Goal: Browse casually: Explore the website without a specific task or goal

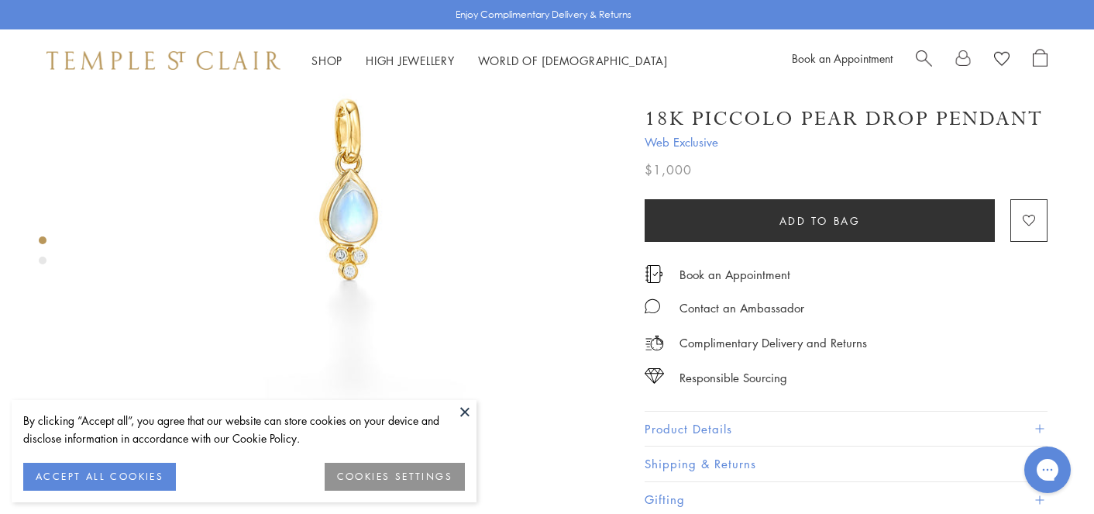
scroll to position [172, 3]
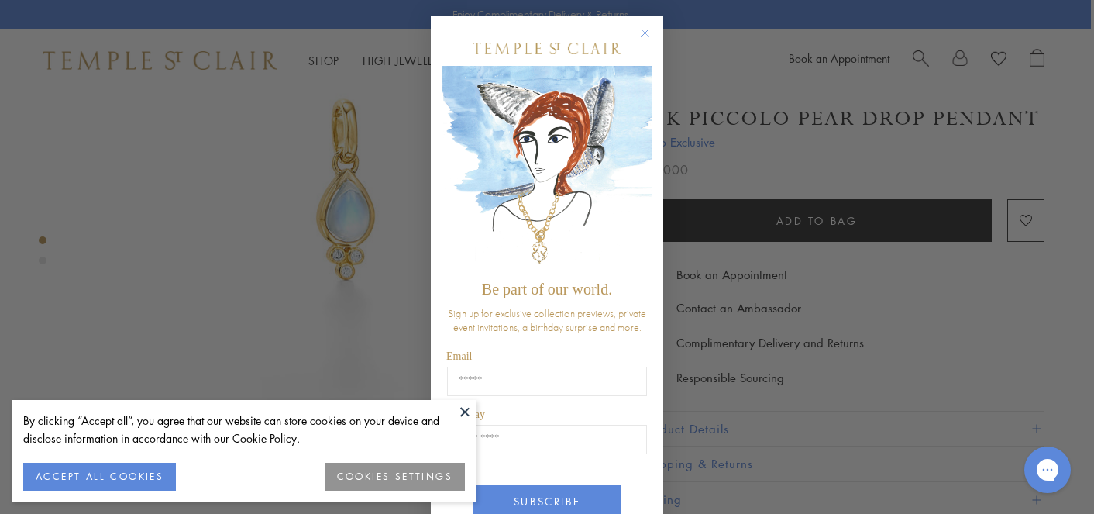
click at [710, 420] on div "Close dialog Be part of our world. Sign up for exclusive collection previews, p…" at bounding box center [547, 257] width 1094 height 514
click at [764, 393] on div "Close dialog Be part of our world. Sign up for exclusive collection previews, p…" at bounding box center [547, 257] width 1094 height 514
click at [643, 25] on circle "Close dialog" at bounding box center [645, 33] width 19 height 19
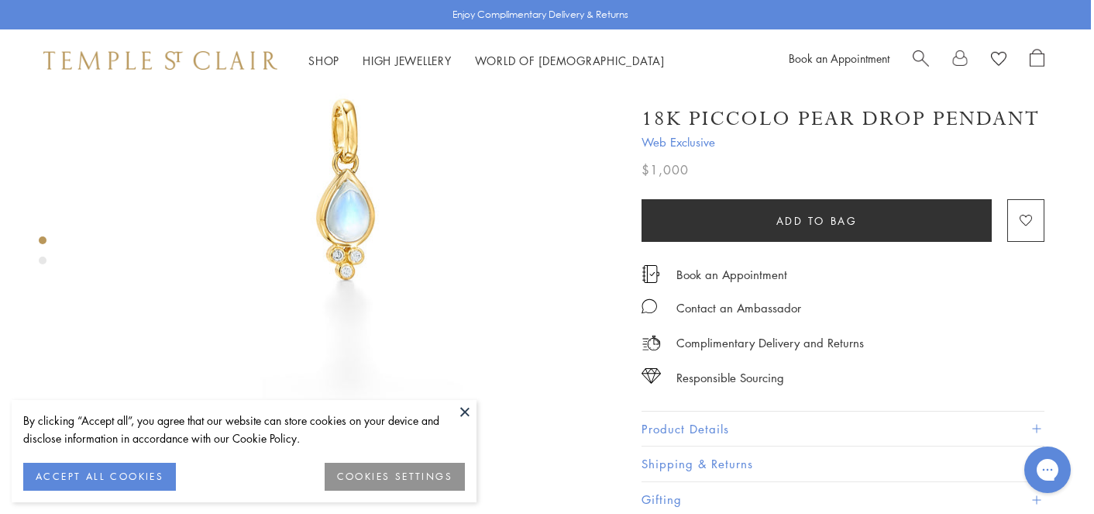
click at [696, 419] on button "Product Details" at bounding box center [842, 428] width 403 height 35
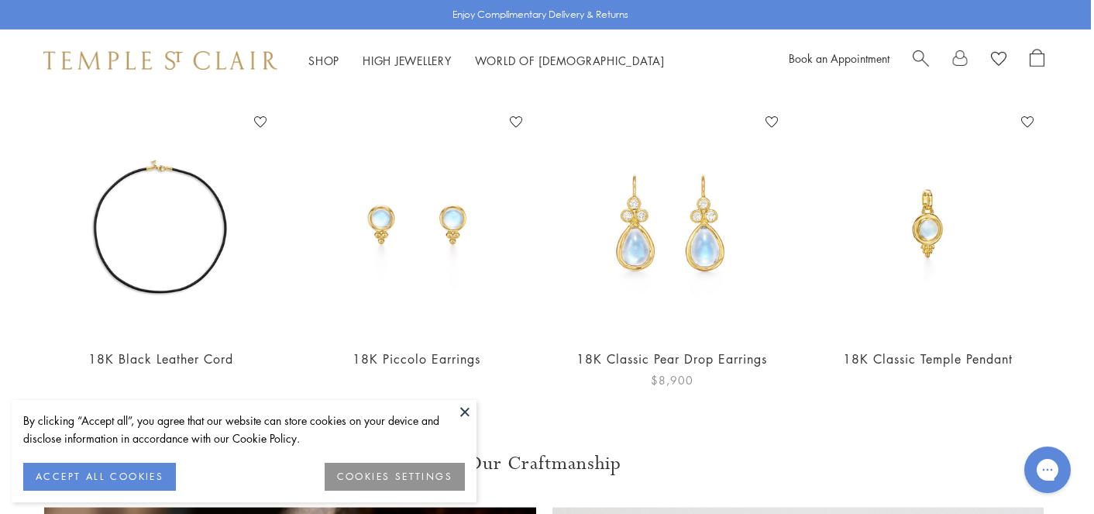
scroll to position [1201, 3]
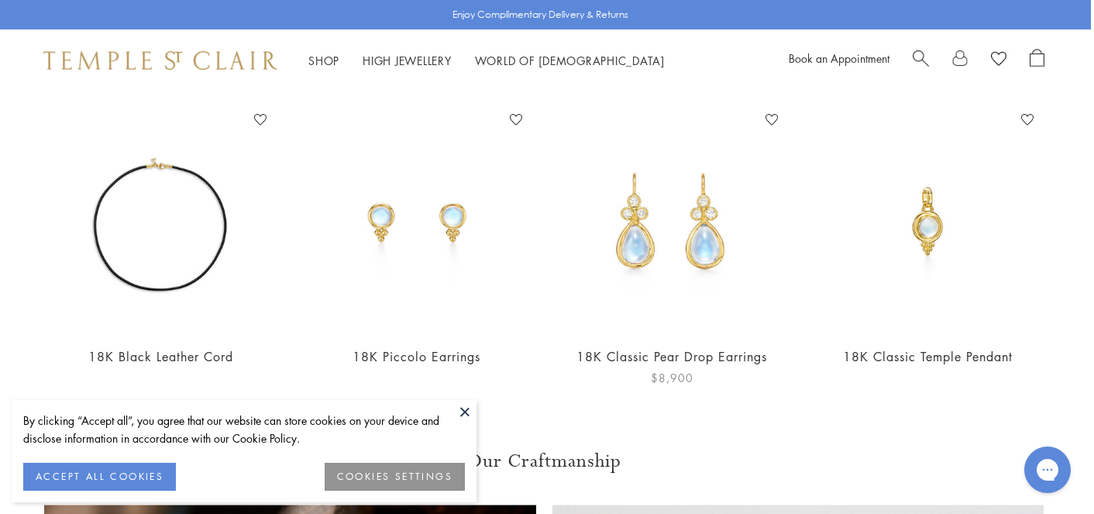
click at [630, 231] on img at bounding box center [671, 220] width 225 height 225
click at [452, 201] on img at bounding box center [416, 220] width 225 height 225
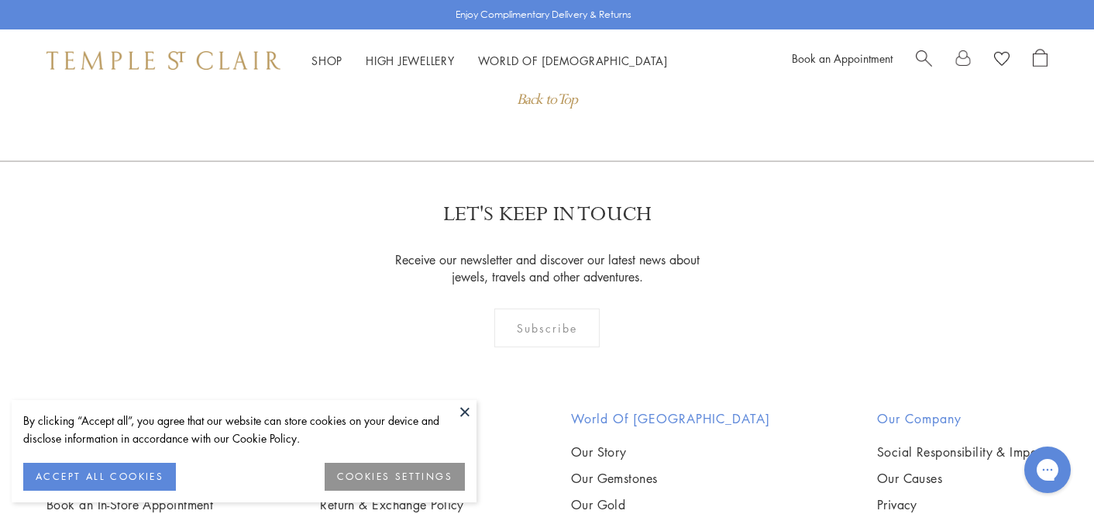
scroll to position [1685, 0]
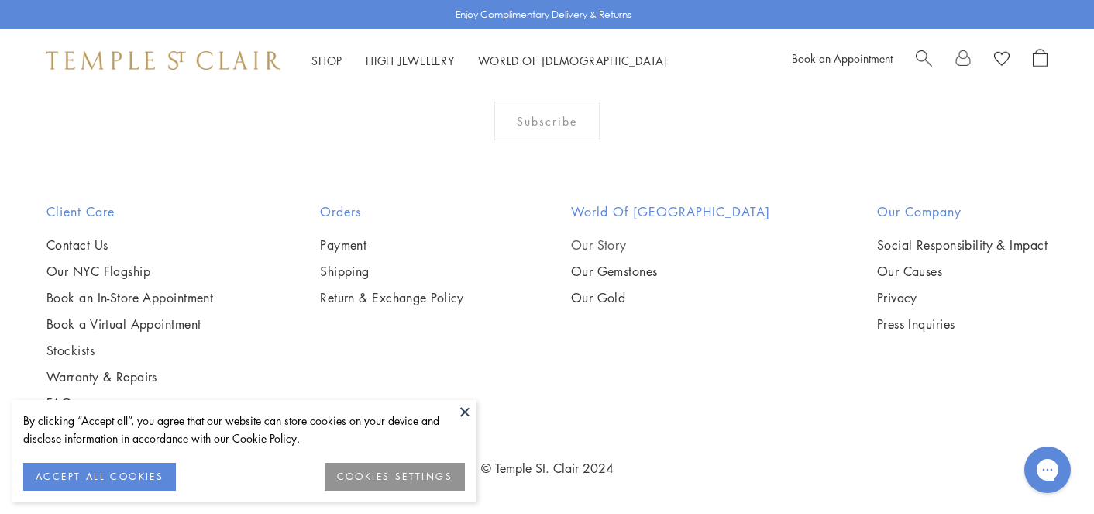
click at [647, 241] on link "Our Story" at bounding box center [670, 244] width 199 height 17
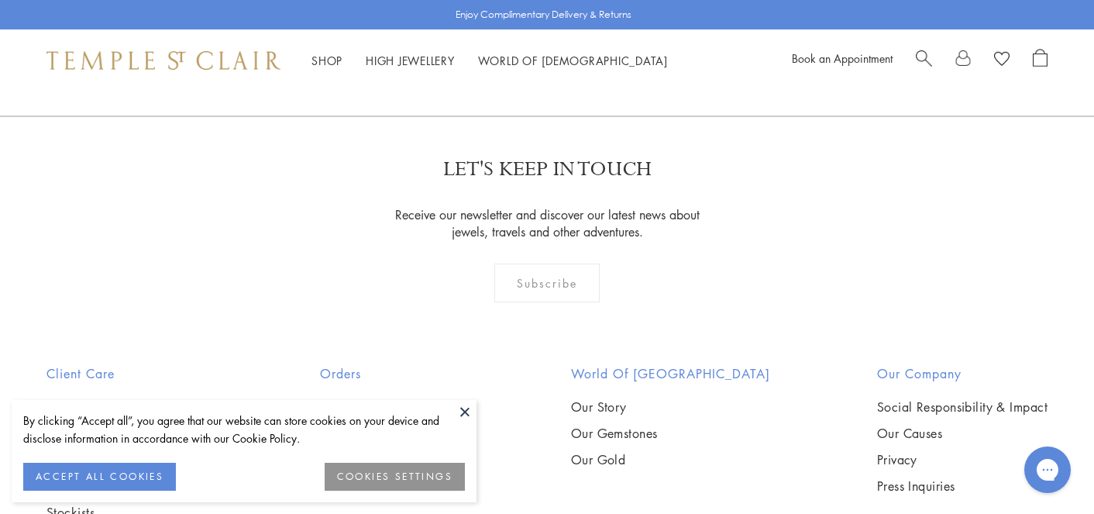
scroll to position [9814, 0]
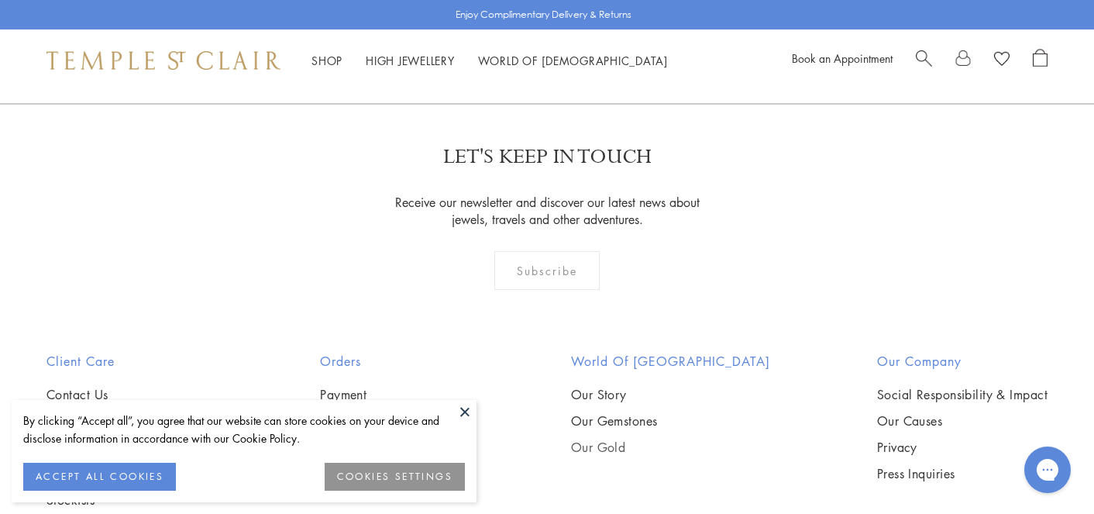
click at [624, 438] on link "Our Gold" at bounding box center [670, 446] width 199 height 17
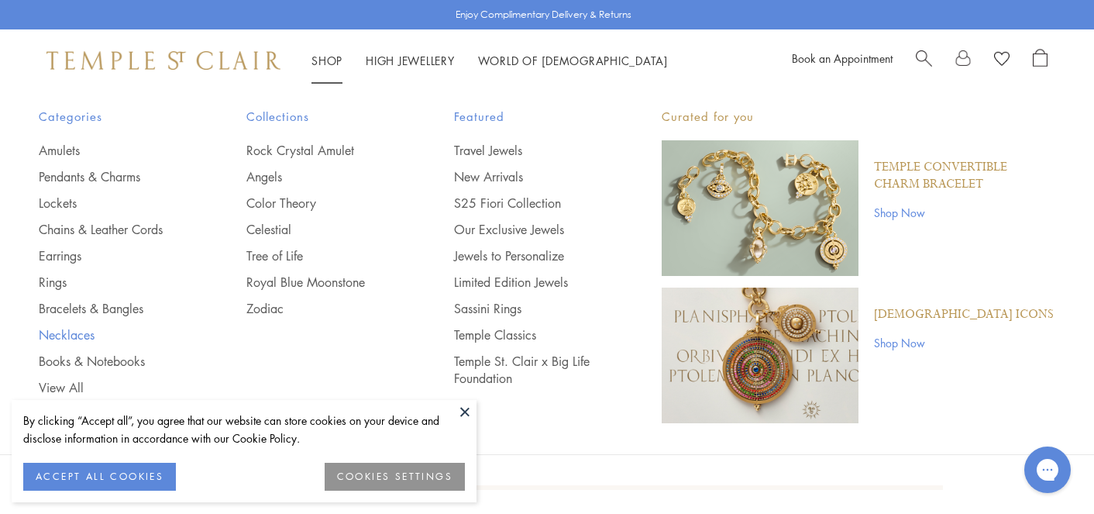
click at [62, 326] on link "Necklaces" at bounding box center [112, 334] width 146 height 17
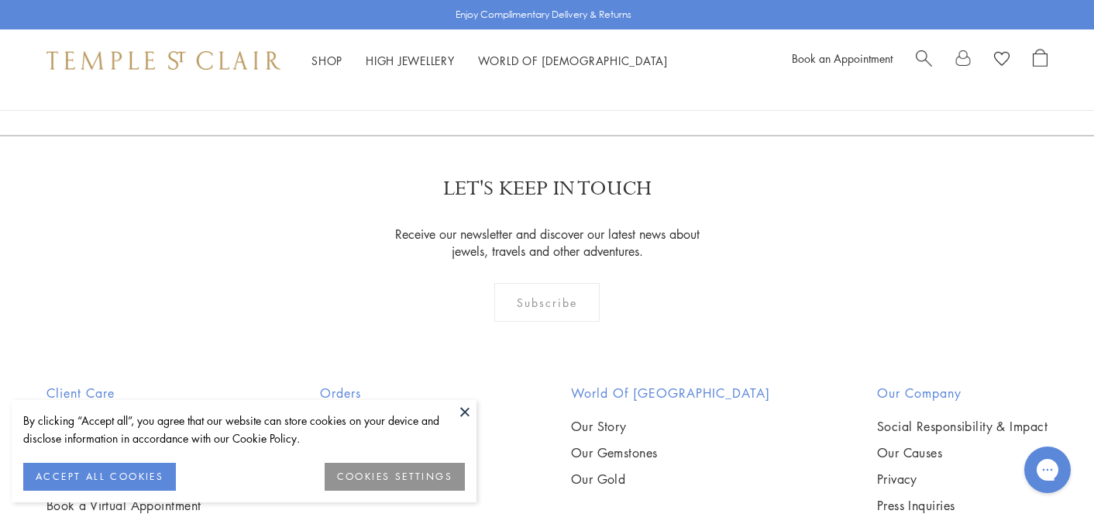
scroll to position [2194, 0]
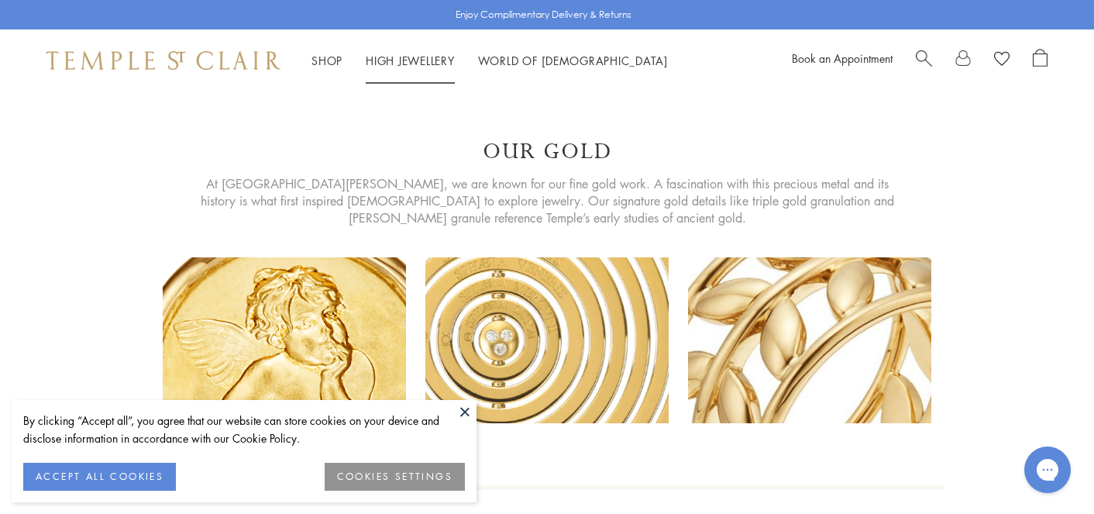
click at [435, 57] on link "High Jewellery High Jewellery" at bounding box center [410, 60] width 89 height 15
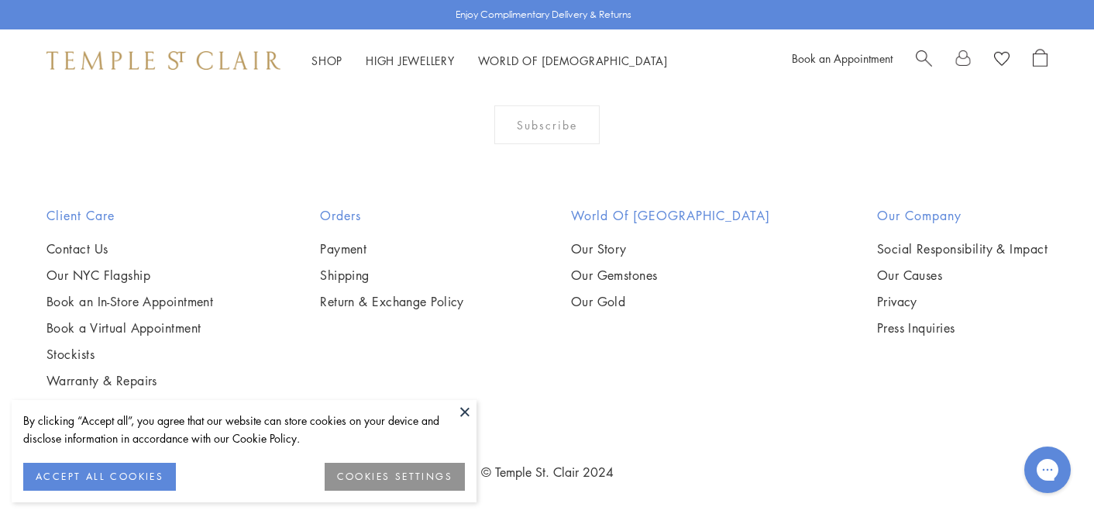
scroll to position [1531, 0]
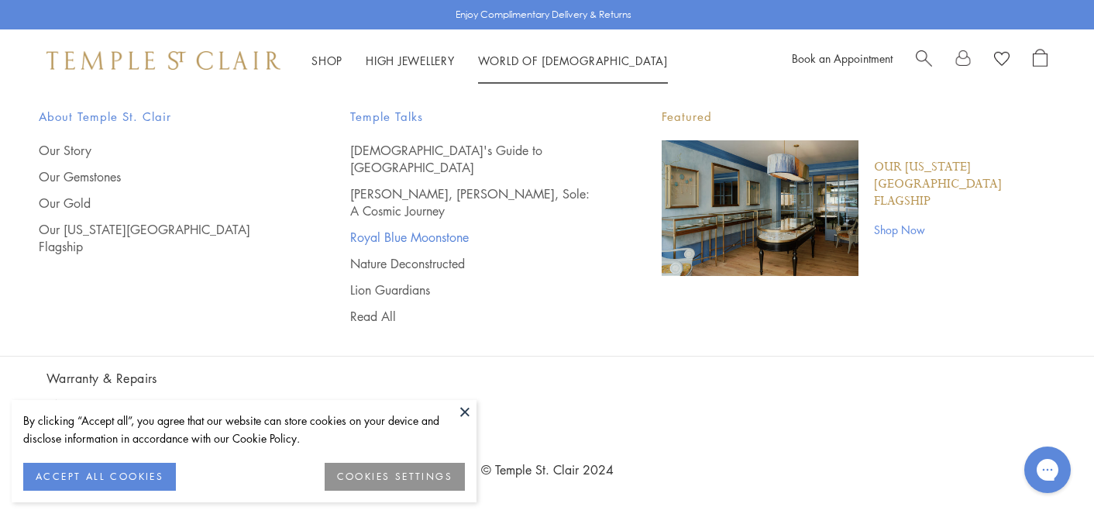
click at [446, 228] on link "Royal Blue Moonstone" at bounding box center [474, 236] width 249 height 17
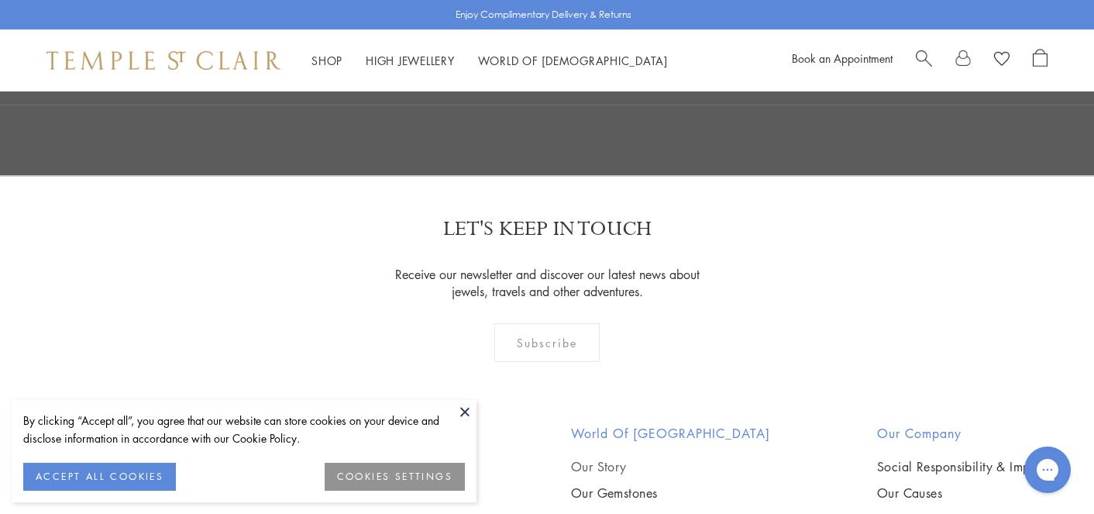
scroll to position [2944, 0]
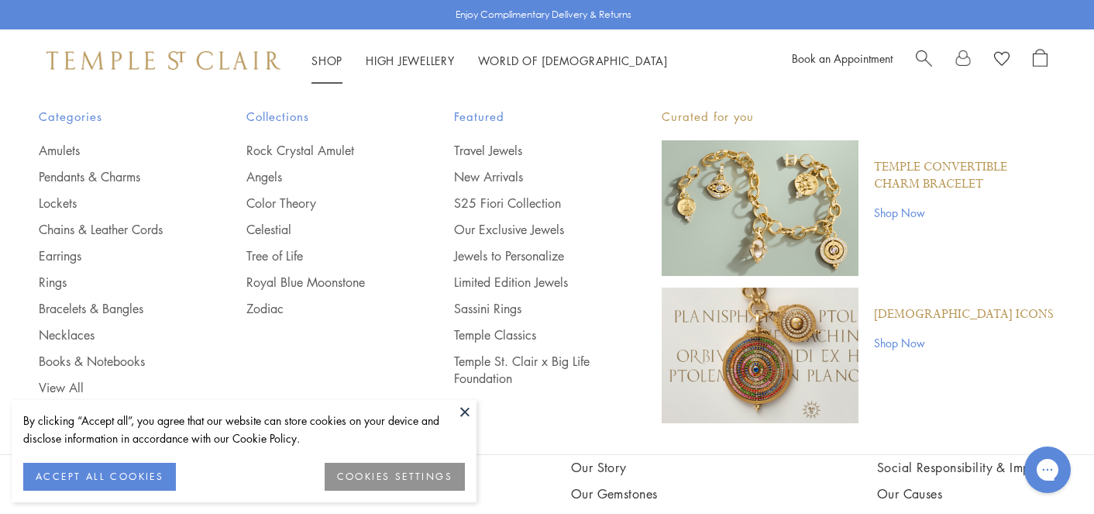
click at [332, 57] on link "Shop Shop" at bounding box center [326, 60] width 31 height 15
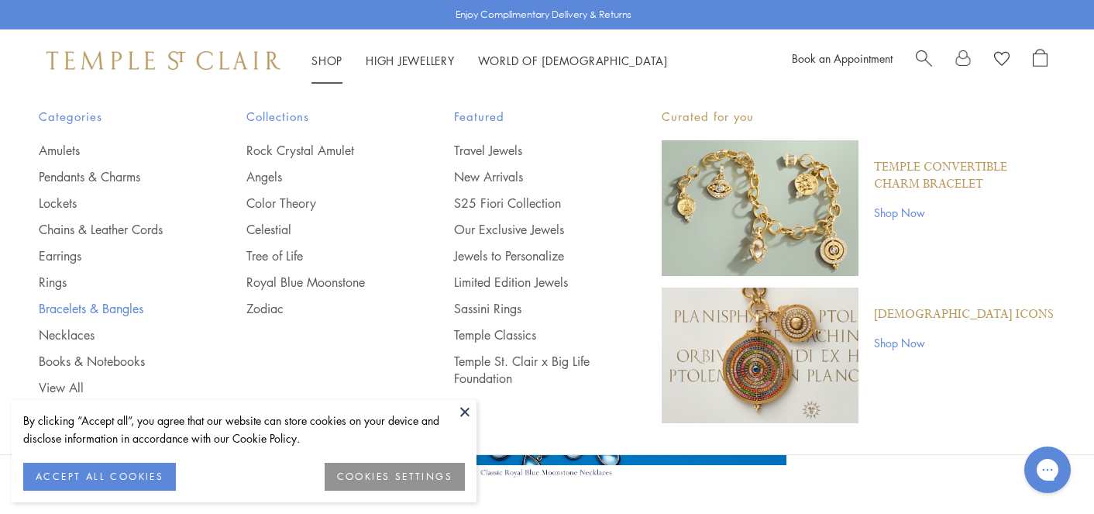
click at [126, 311] on link "Bracelets & Bangles" at bounding box center [112, 308] width 146 height 17
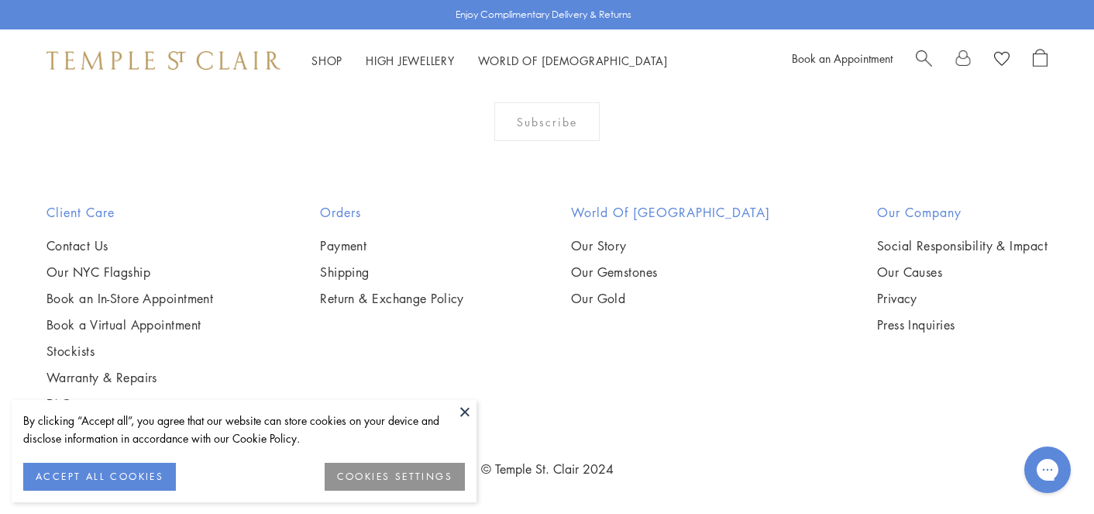
scroll to position [5797, 0]
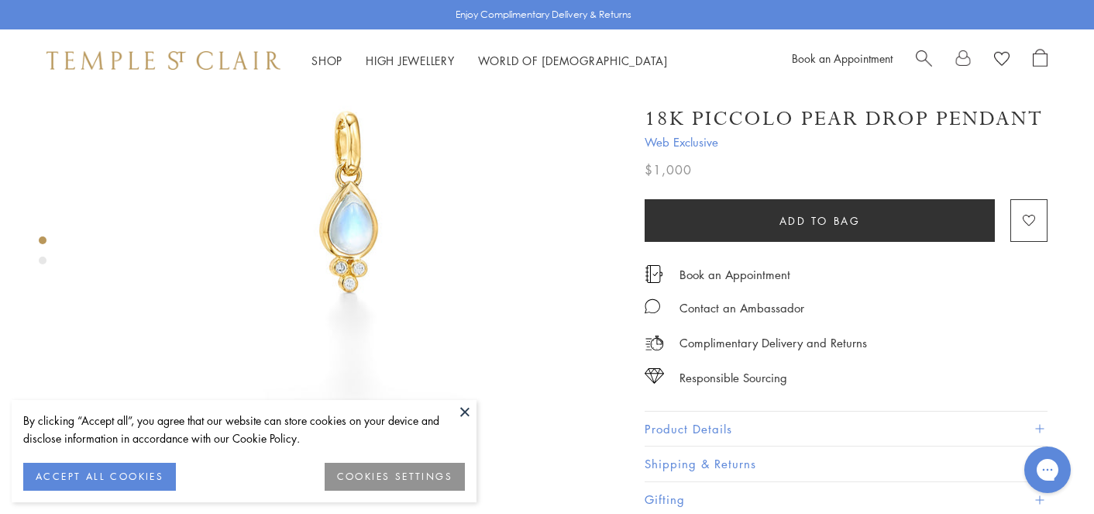
scroll to position [229, 0]
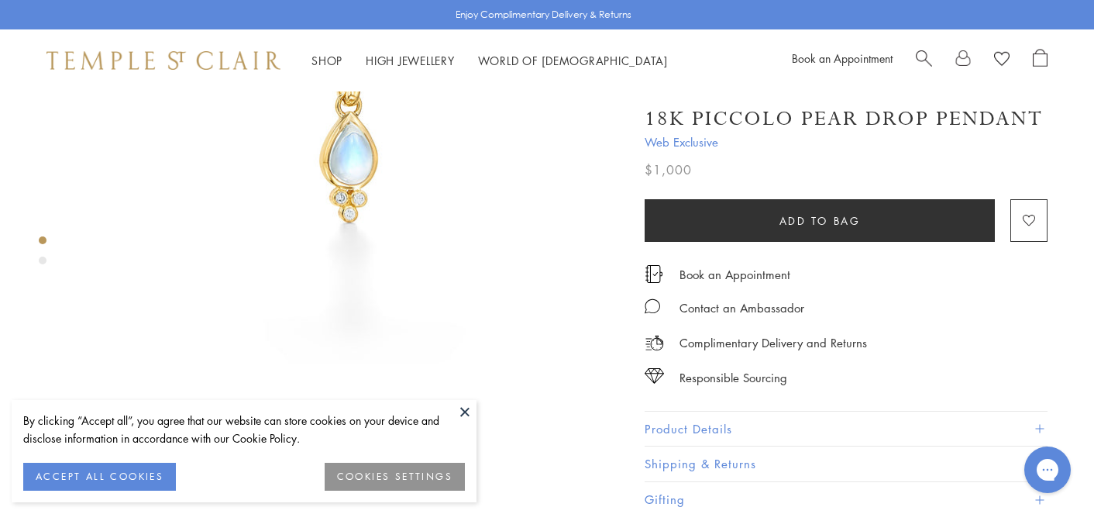
click at [713, 419] on button "Product Details" at bounding box center [845, 428] width 403 height 35
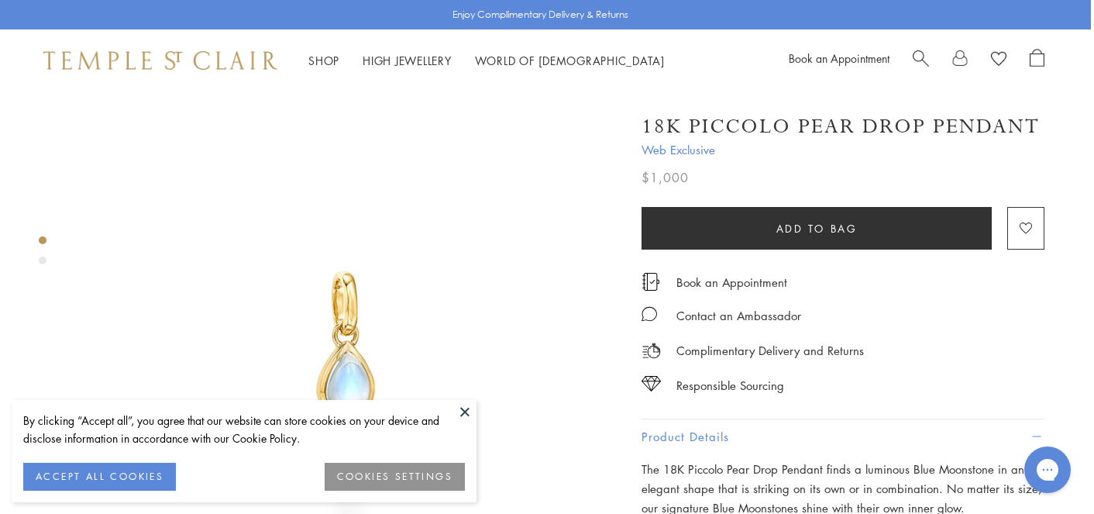
scroll to position [4, 3]
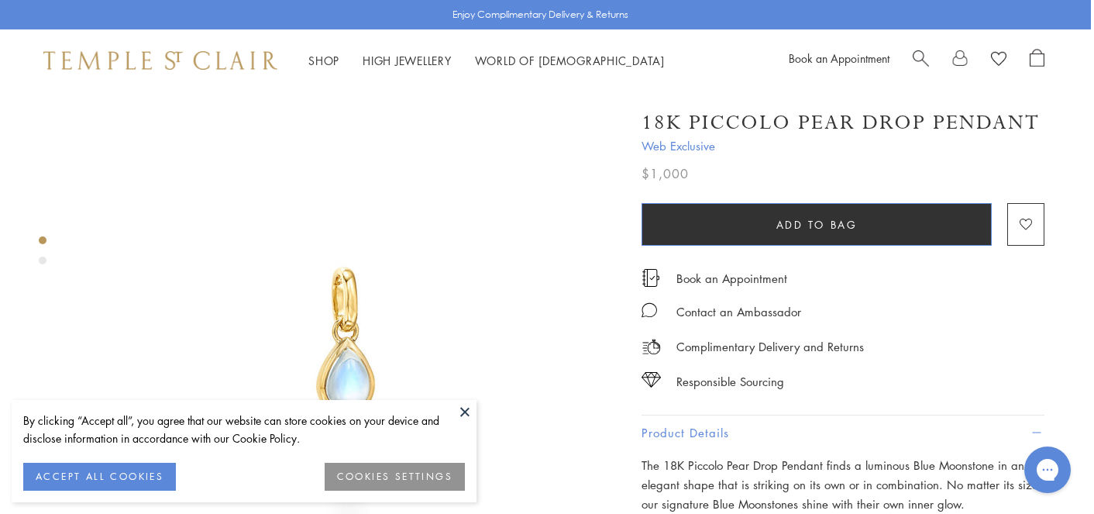
click at [842, 222] on span "Add to bag" at bounding box center [816, 224] width 81 height 17
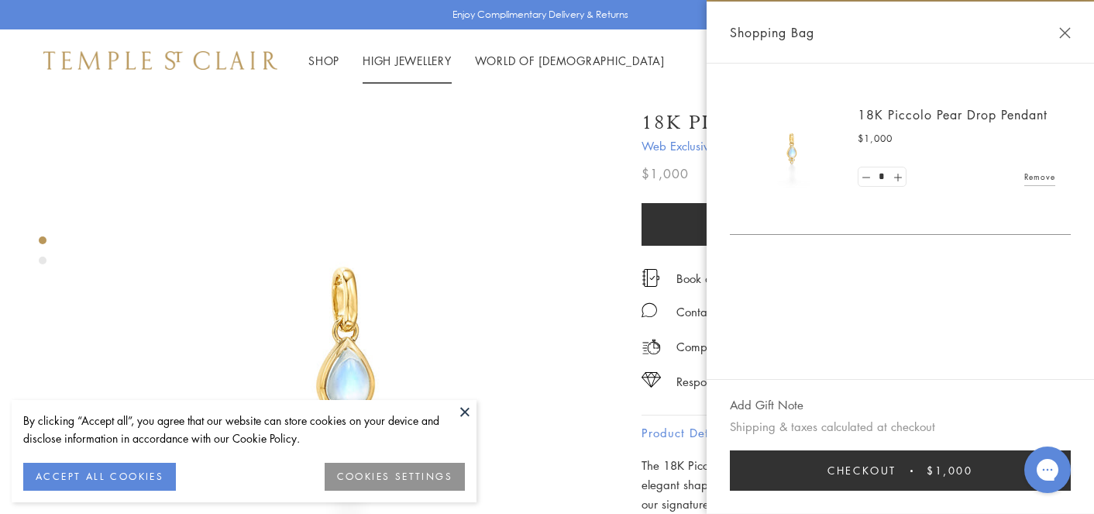
click at [381, 59] on link "High Jewellery High Jewellery" at bounding box center [406, 60] width 89 height 15
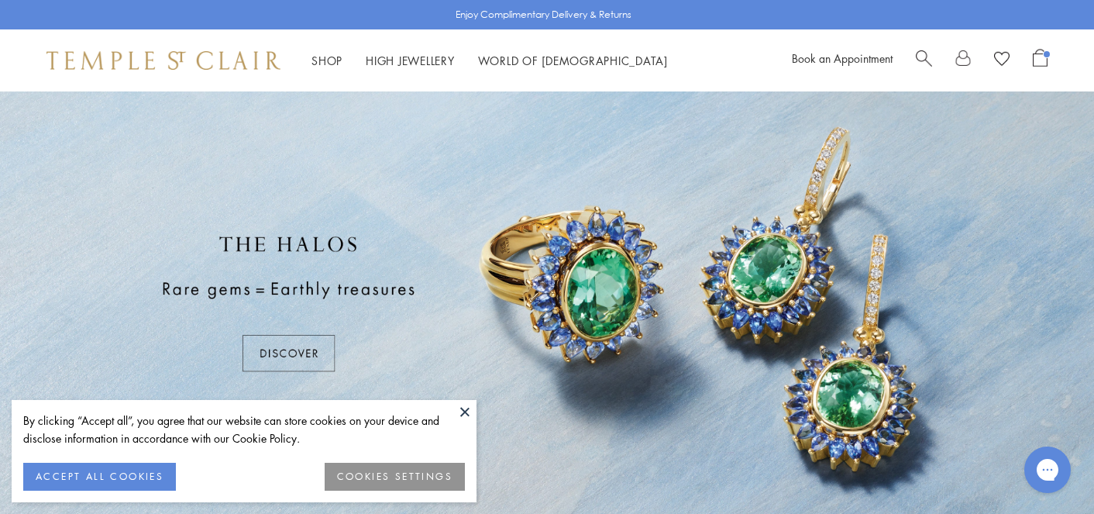
click at [380, 62] on link "High Jewellery High Jewellery" at bounding box center [410, 60] width 89 height 15
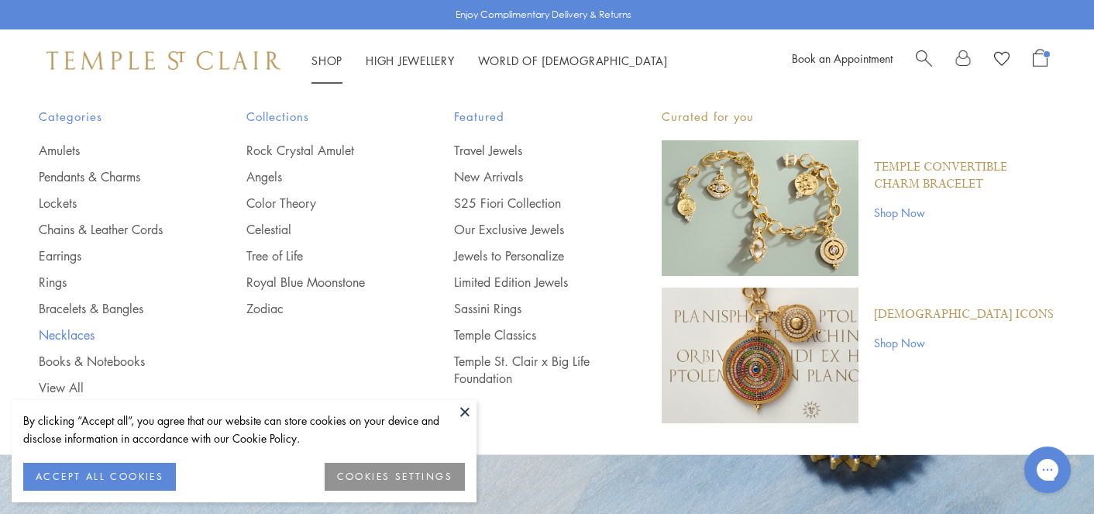
click at [65, 336] on link "Necklaces" at bounding box center [112, 334] width 146 height 17
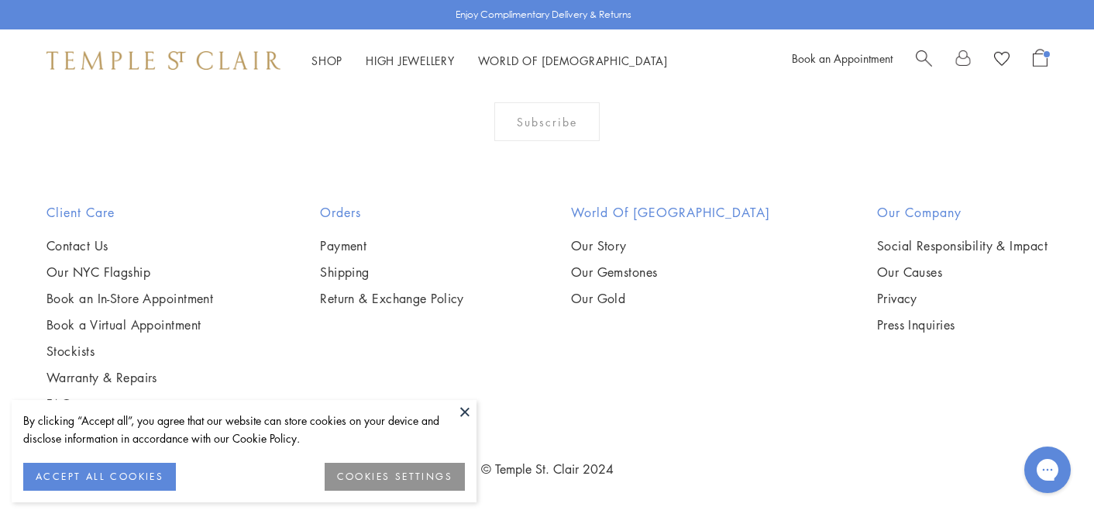
scroll to position [6038, 0]
click at [0, 0] on img at bounding box center [0, 0] width 0 height 0
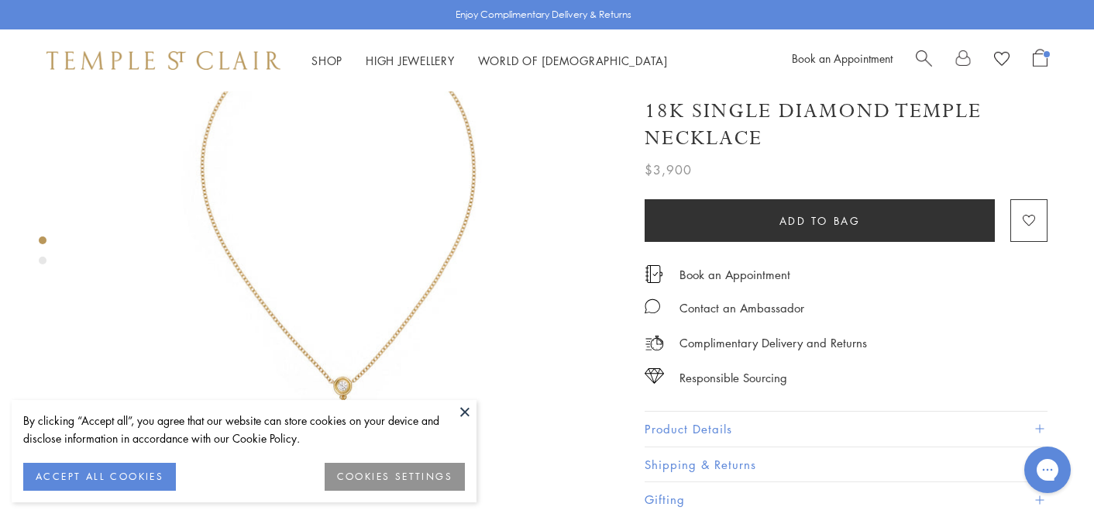
scroll to position [168, 0]
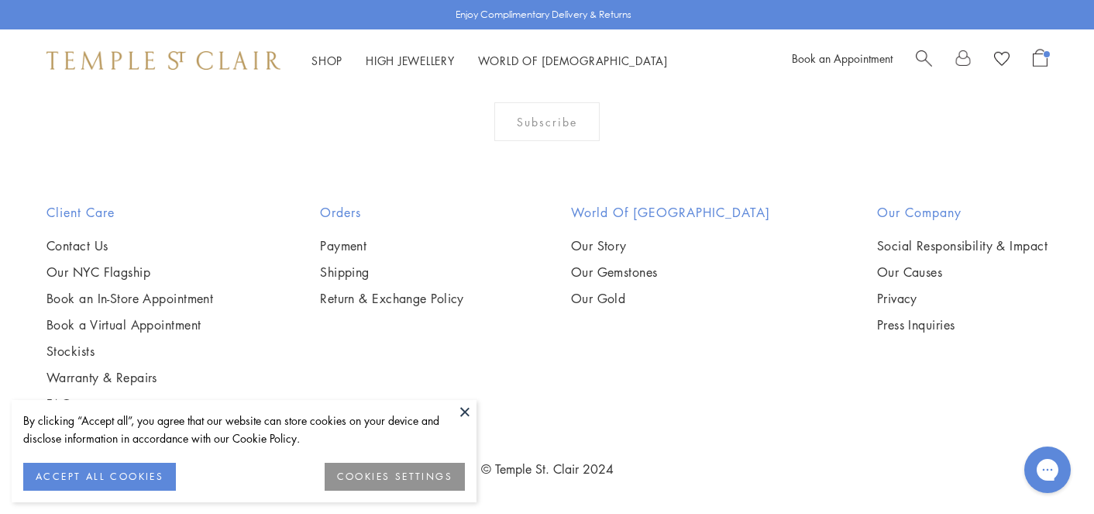
scroll to position [5696, 0]
click at [921, 53] on span "Search" at bounding box center [924, 57] width 16 height 16
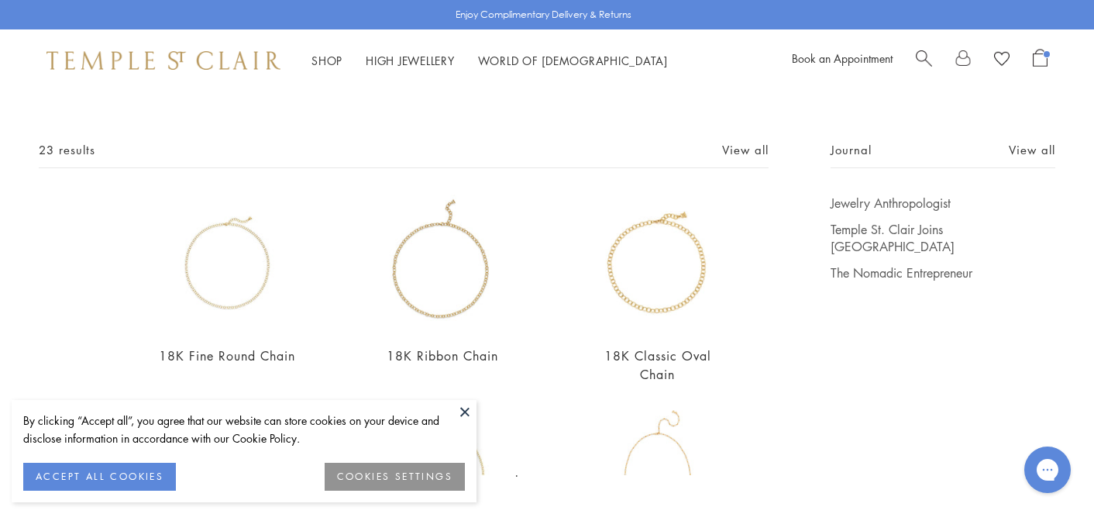
scroll to position [54, 0]
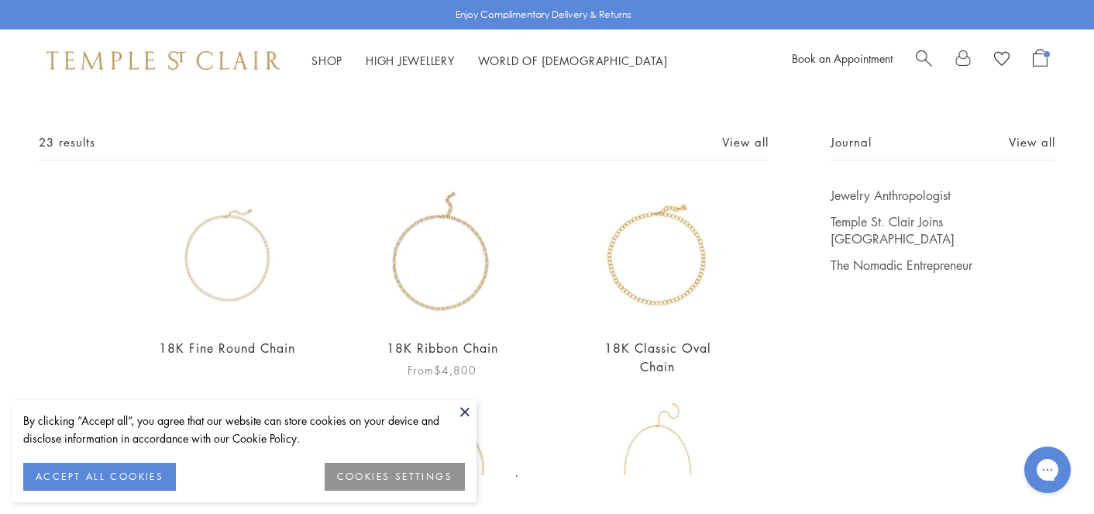
type input "**********"
click at [432, 304] on img at bounding box center [442, 256] width 138 height 138
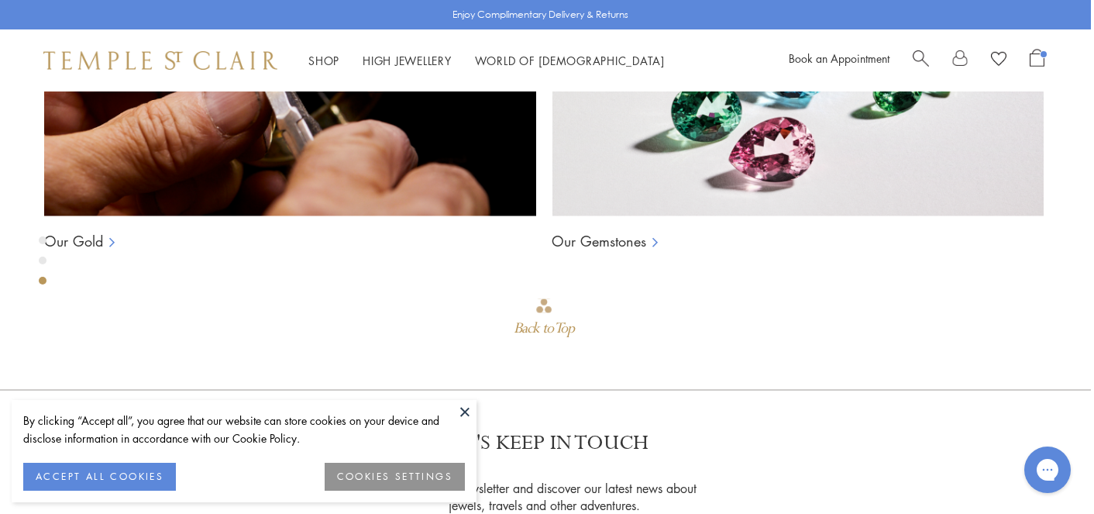
scroll to position [1285, 3]
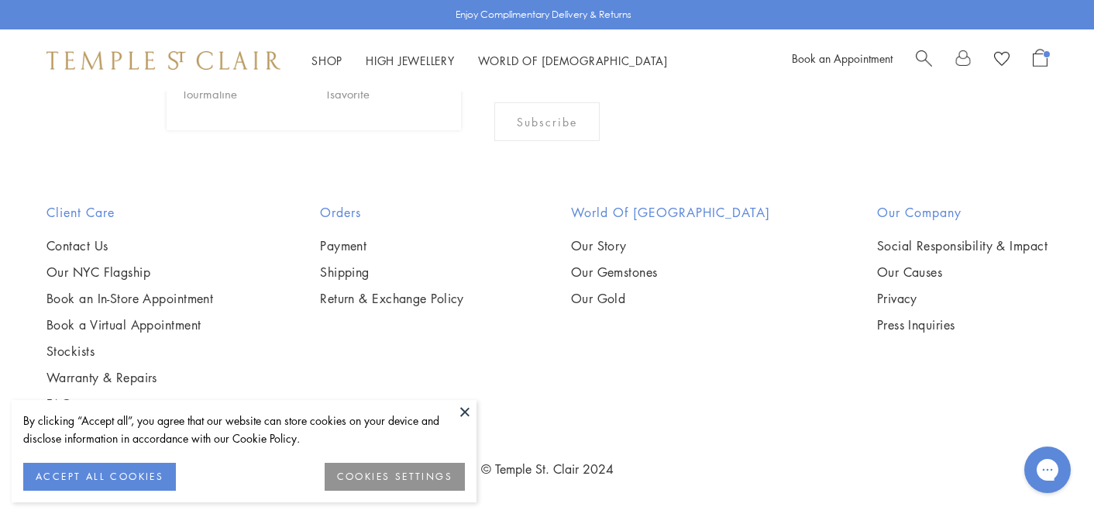
scroll to position [7033, 0]
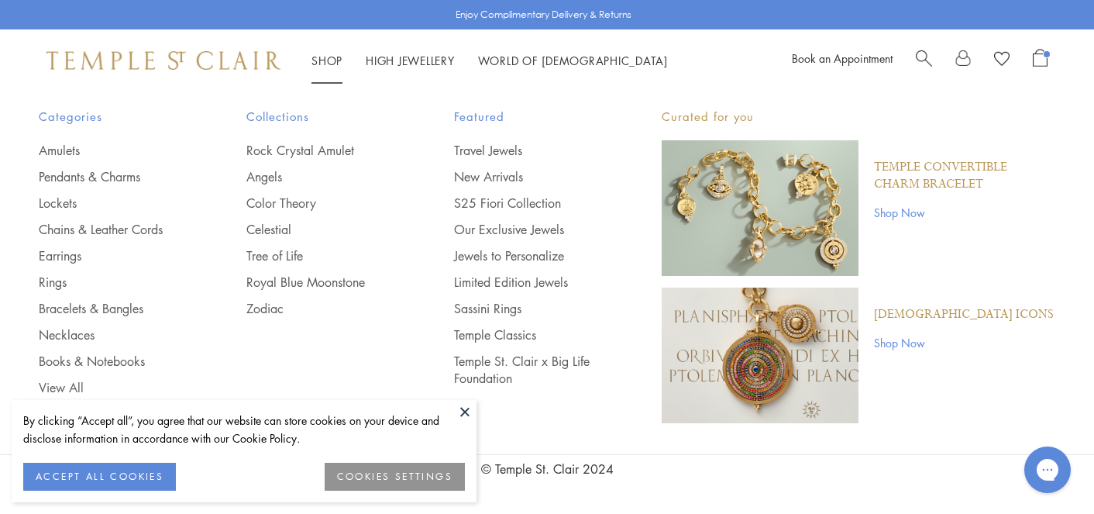
click at [332, 59] on link "Shop Shop" at bounding box center [326, 60] width 31 height 15
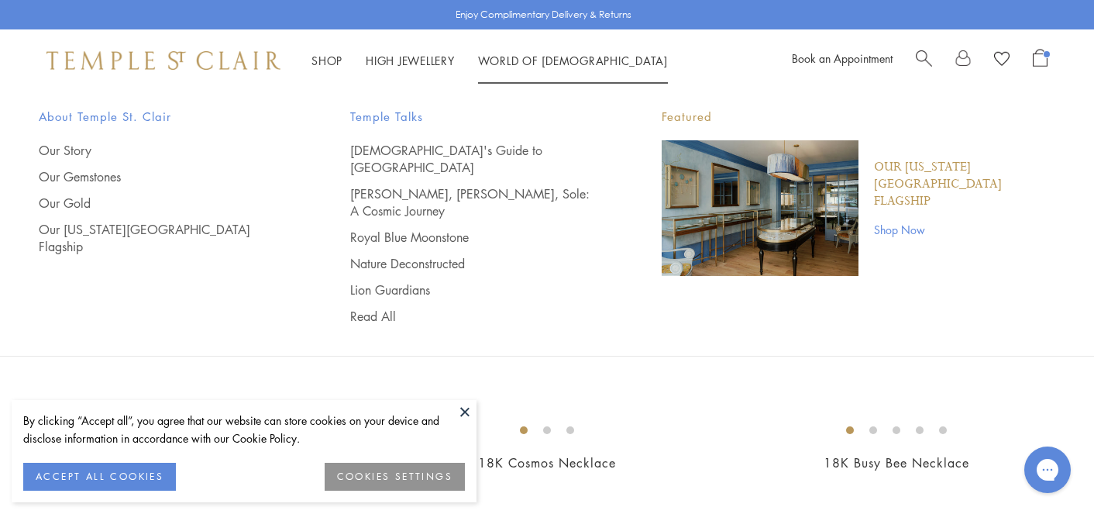
click at [551, 53] on li "World of Temple World of Temple About Temple St. Clair Our Story Our Gemstones …" at bounding box center [573, 60] width 190 height 19
click at [550, 60] on link "World of Temple World of Temple" at bounding box center [573, 60] width 190 height 15
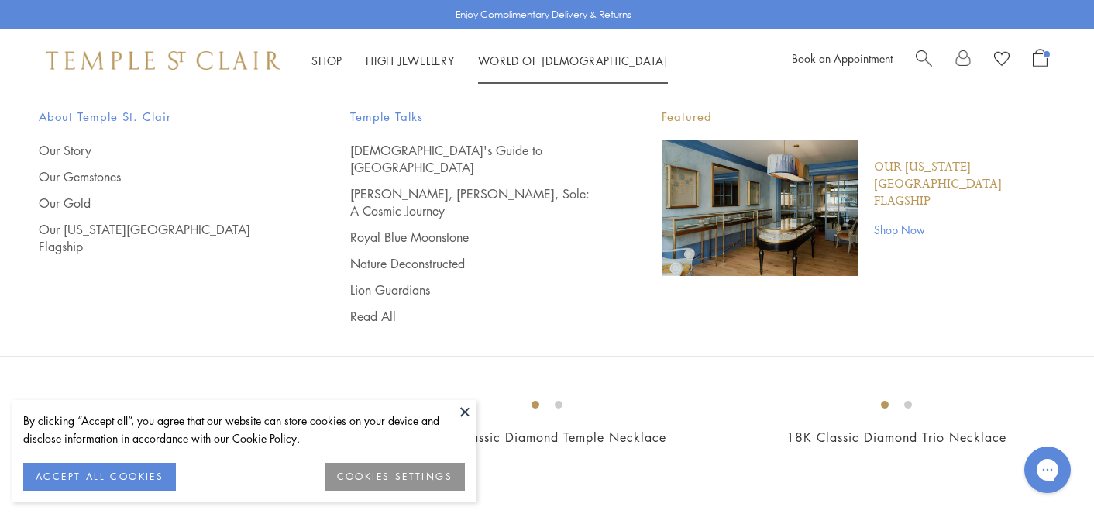
scroll to position [414, 0]
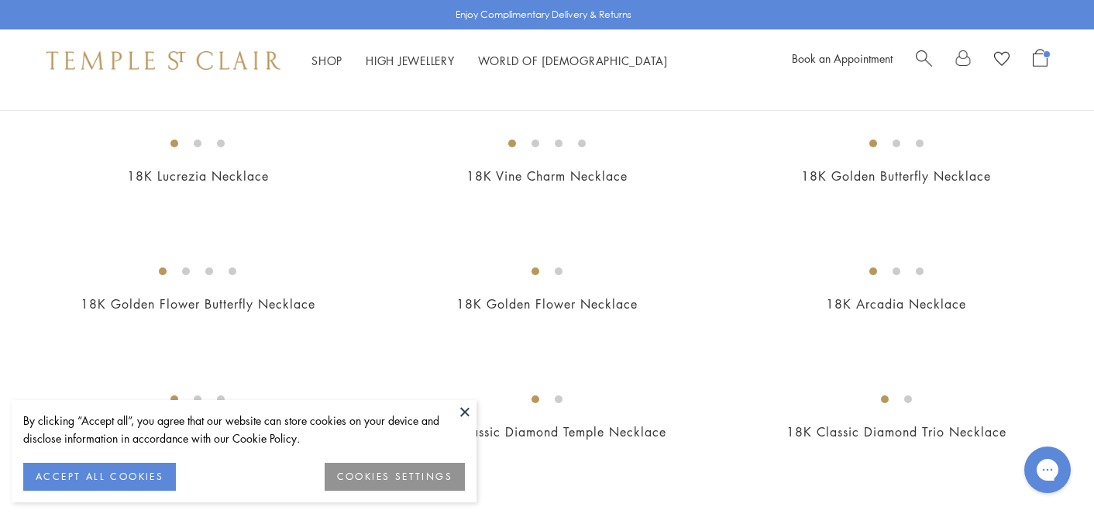
click at [0, 0] on img at bounding box center [0, 0] width 0 height 0
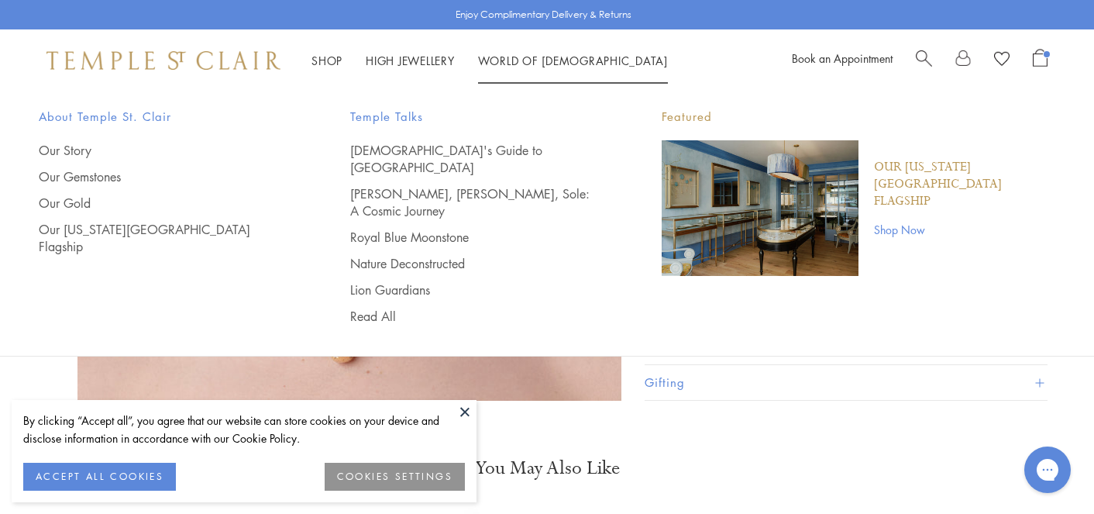
scroll to position [813, 0]
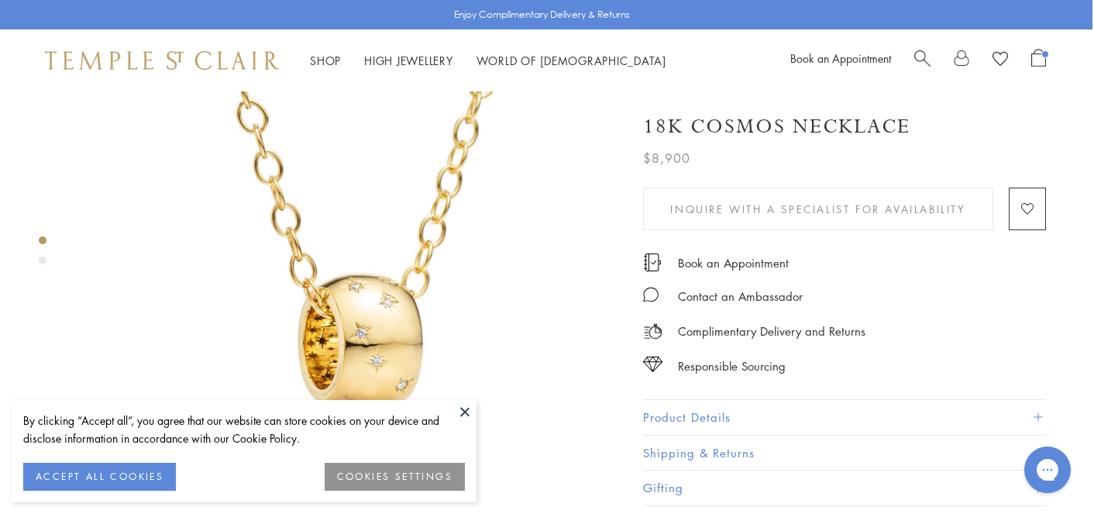
scroll to position [0, 3]
click at [428, 57] on link "High Jewellery High Jewellery" at bounding box center [406, 60] width 89 height 15
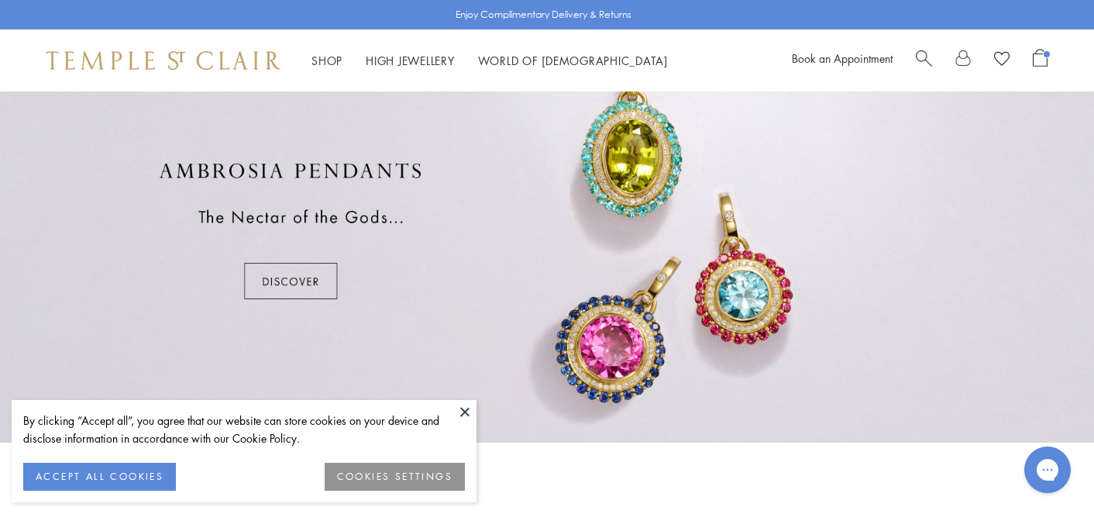
scroll to position [952, 0]
click at [278, 280] on div at bounding box center [547, 230] width 1094 height 424
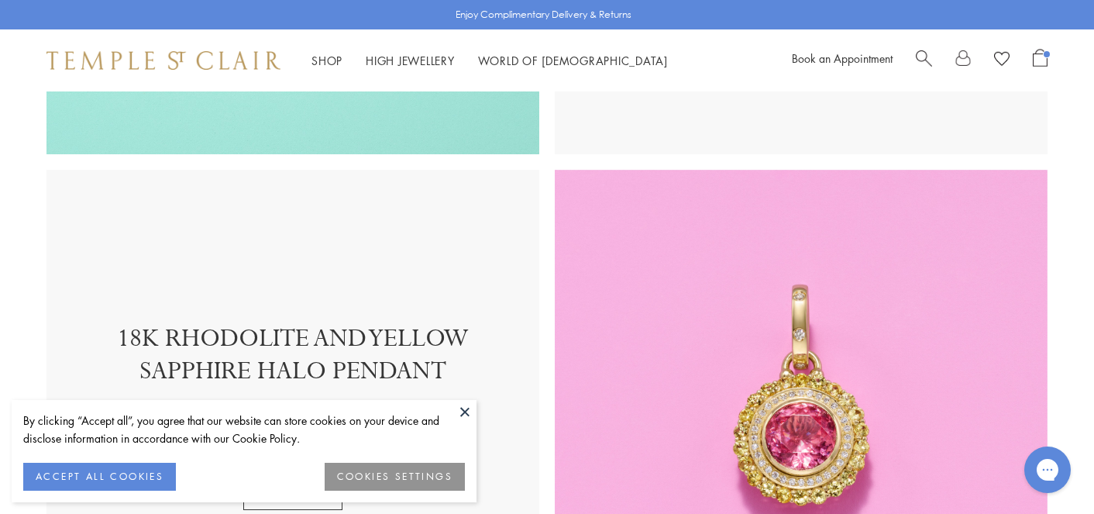
scroll to position [2379, 0]
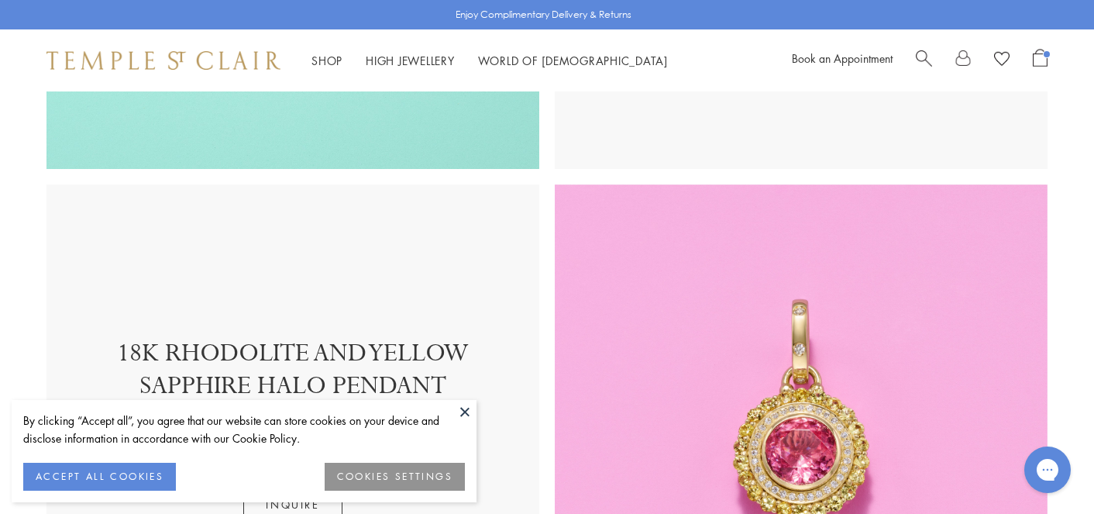
click at [763, 441] on img at bounding box center [801, 430] width 493 height 493
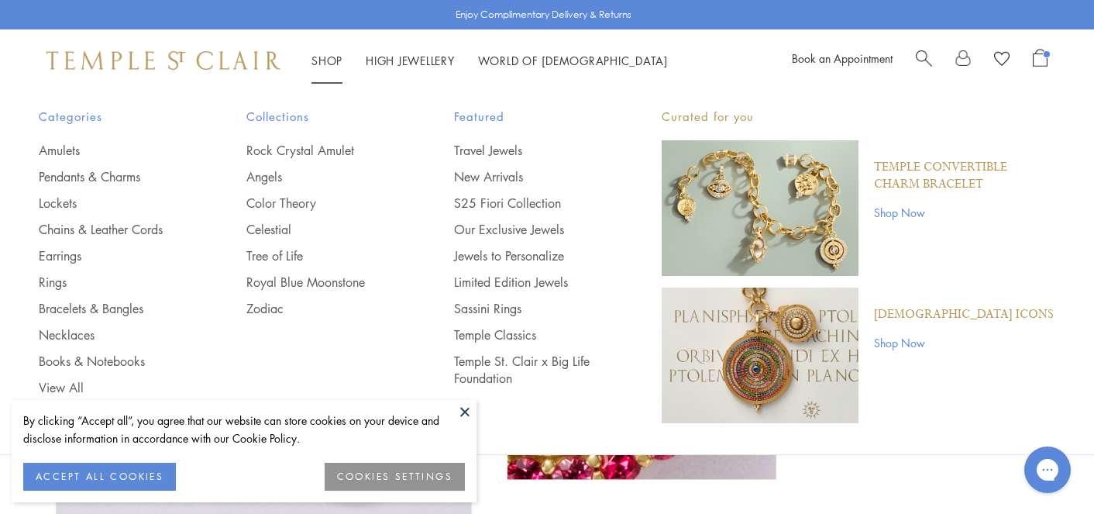
click at [323, 53] on li "Shop Shop Categories Amulets Pendants & Charms Lockets Chains & Leather Cords E…" at bounding box center [326, 60] width 31 height 19
click at [274, 150] on link "Rock Crystal Amulet" at bounding box center [319, 150] width 146 height 17
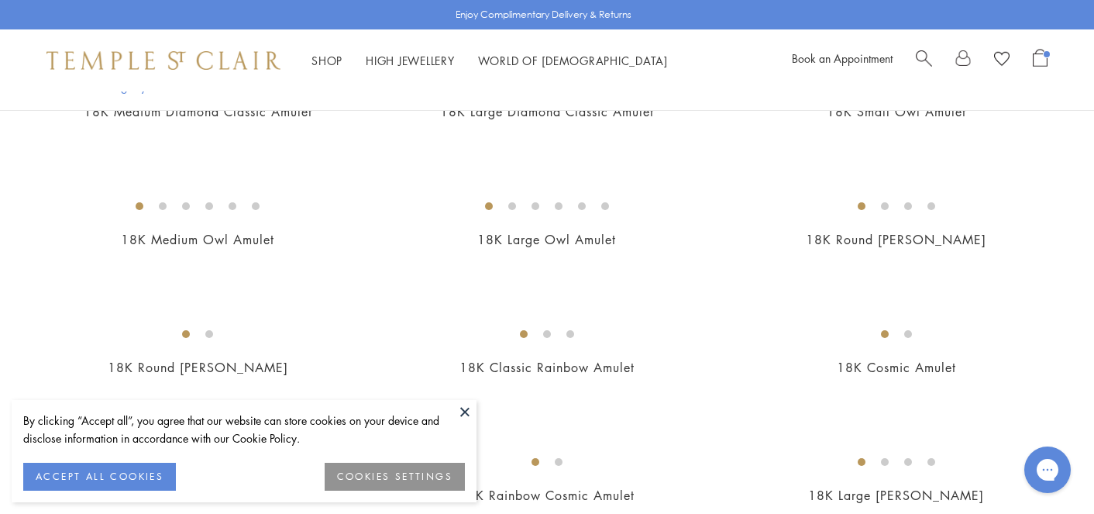
scroll to position [991, 0]
click at [462, 411] on button at bounding box center [464, 411] width 23 height 23
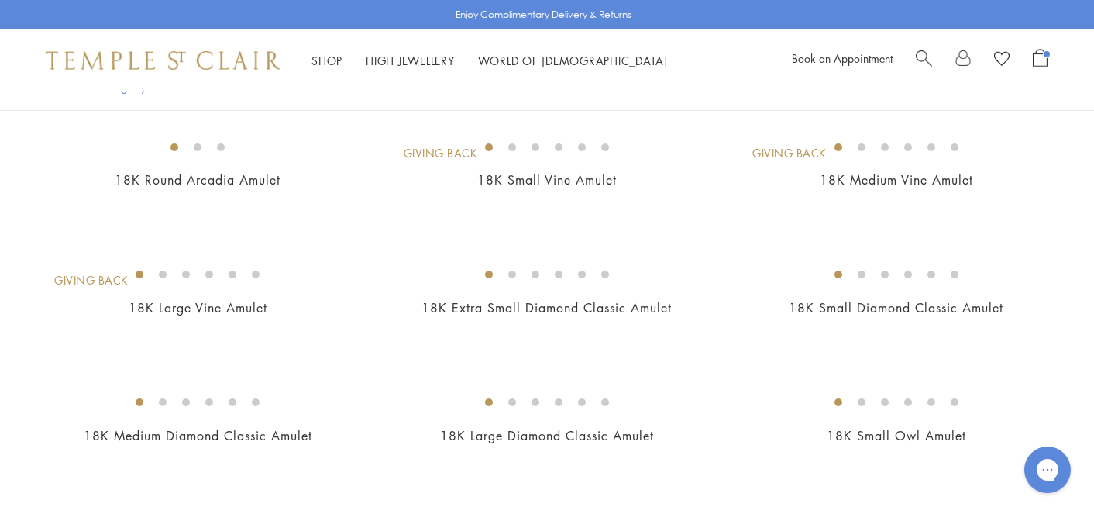
scroll to position [645, 0]
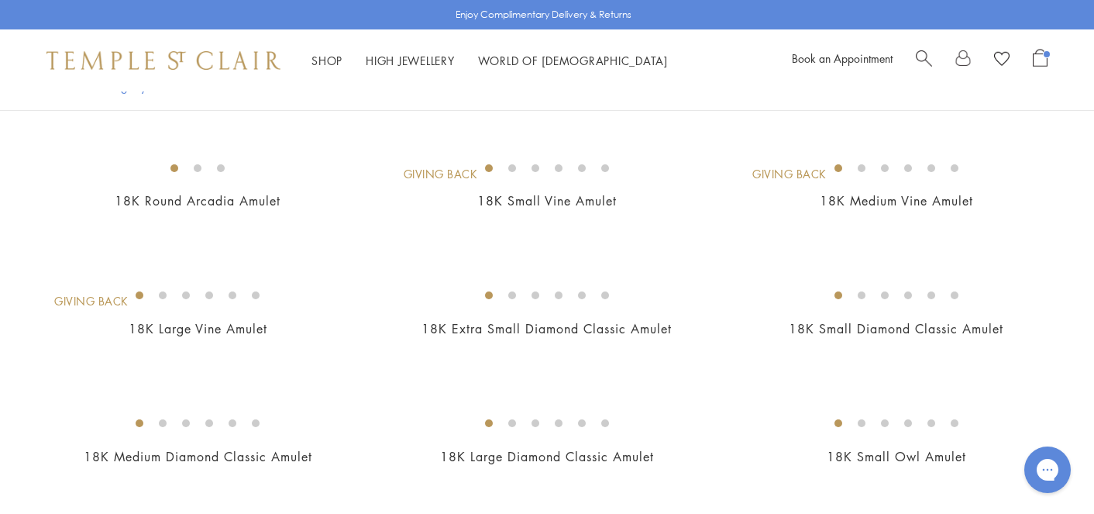
click at [0, 0] on img at bounding box center [0, 0] width 0 height 0
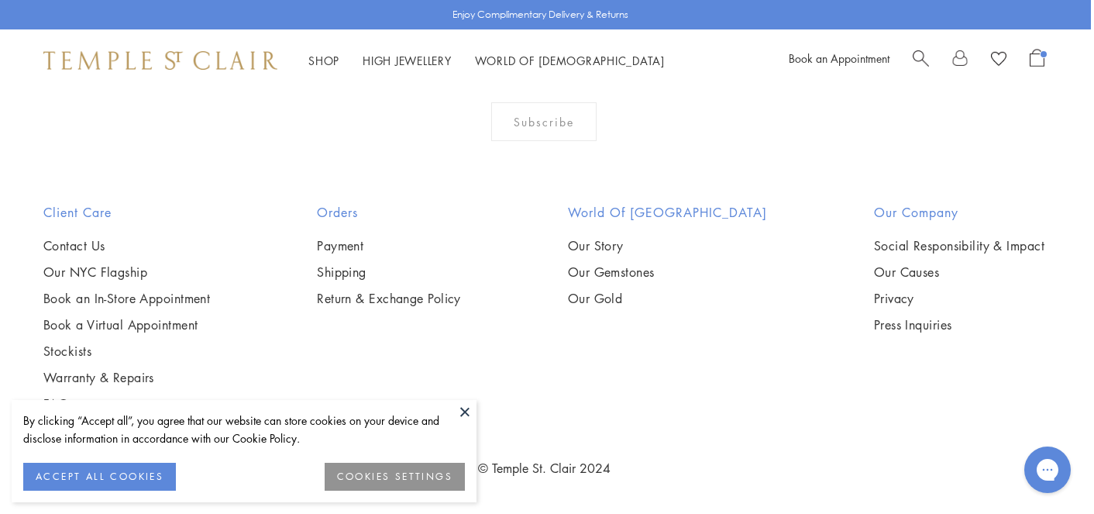
scroll to position [1676, 3]
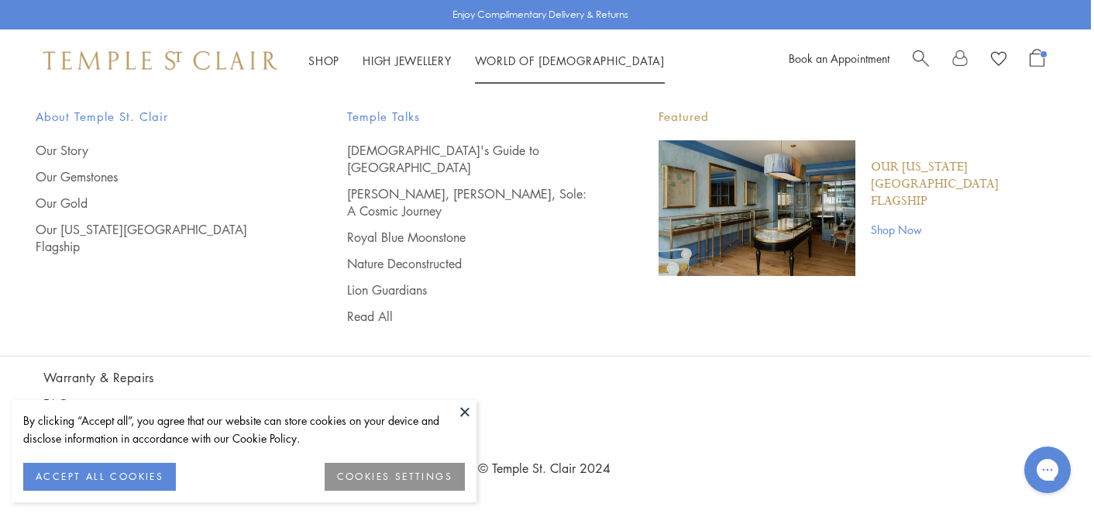
click at [513, 56] on link "World of Temple World of Temple" at bounding box center [570, 60] width 190 height 15
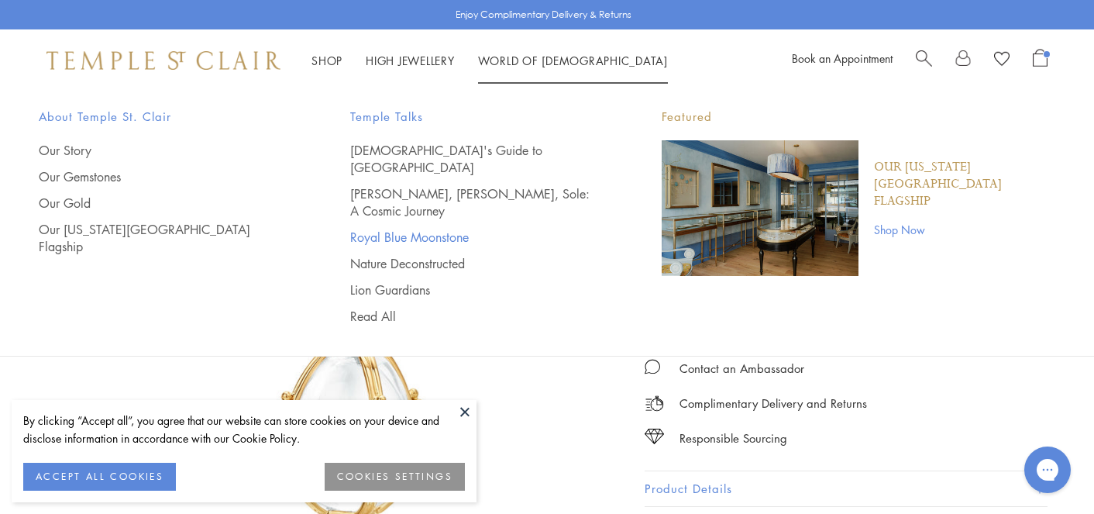
click at [386, 228] on link "Royal Blue Moonstone" at bounding box center [474, 236] width 249 height 17
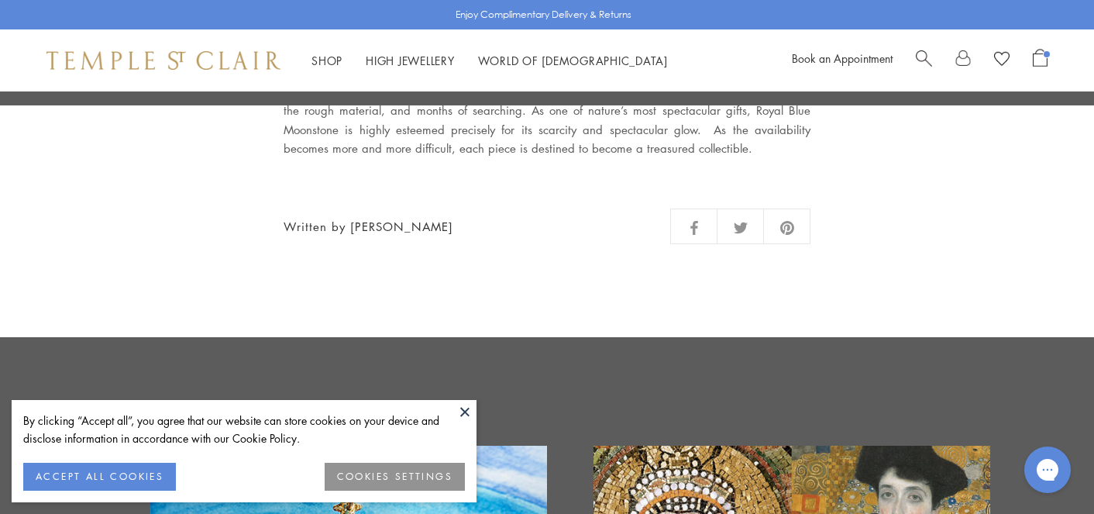
scroll to position [2347, 0]
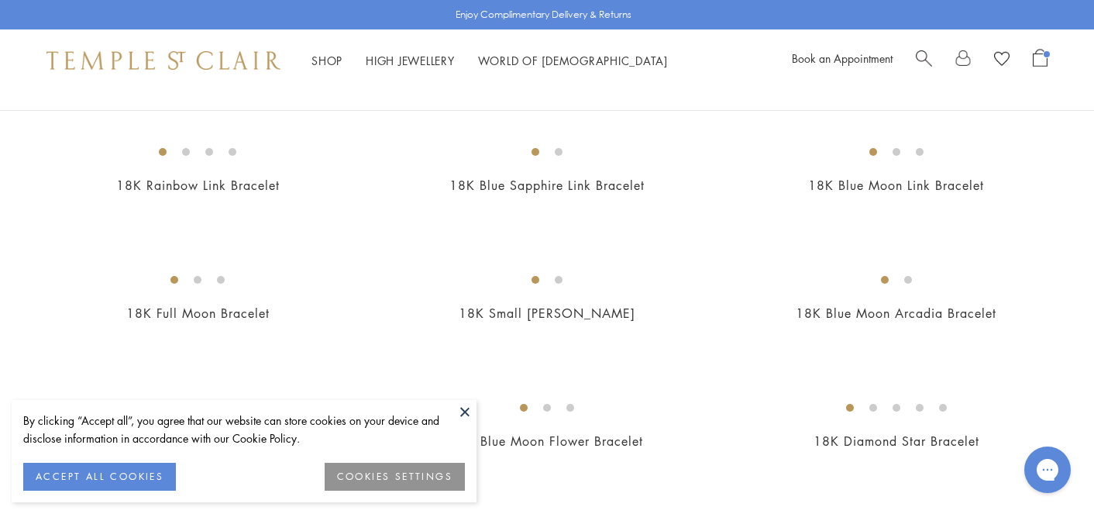
scroll to position [1190, 0]
